Goal: Find specific page/section: Find specific page/section

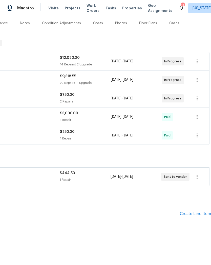
scroll to position [61, 75]
click at [197, 176] on icon "button" at bounding box center [197, 176] width 6 height 6
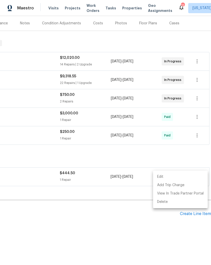
click at [119, 225] on div at bounding box center [105, 132] width 211 height 265
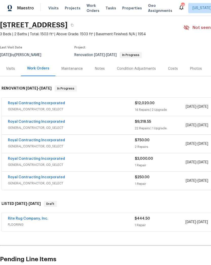
scroll to position [16, 0]
click at [38, 220] on link "Rite Rug Company, Inc." at bounding box center [28, 218] width 41 height 4
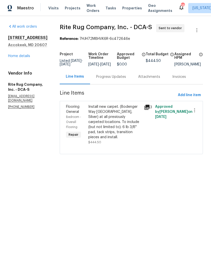
click at [106, 79] on div "Progress Updates" at bounding box center [111, 76] width 30 height 5
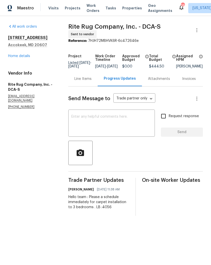
click at [25, 57] on link "Home details" at bounding box center [19, 56] width 22 height 4
